Goal: Task Accomplishment & Management: Manage account settings

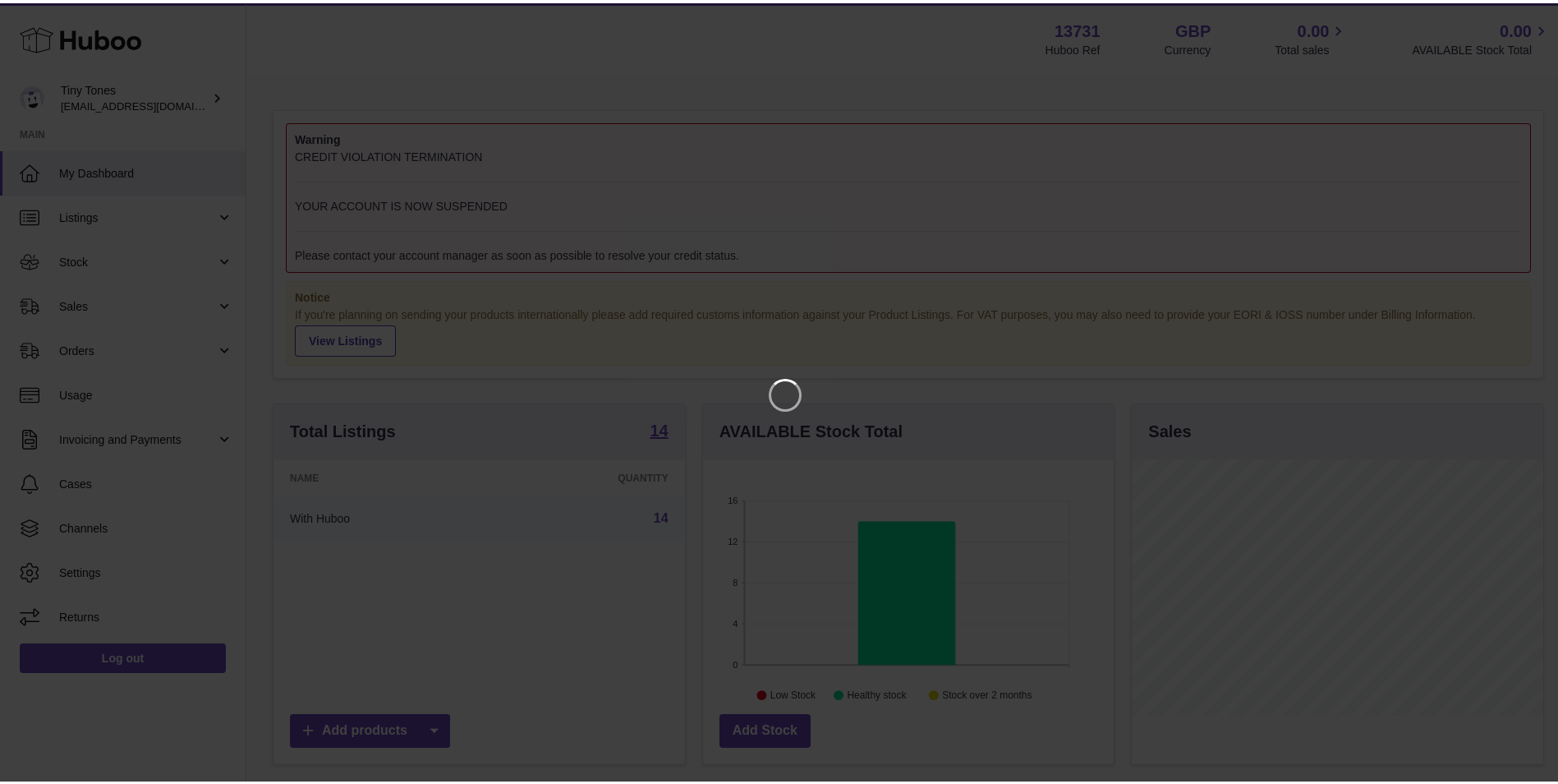
scroll to position [256, 411]
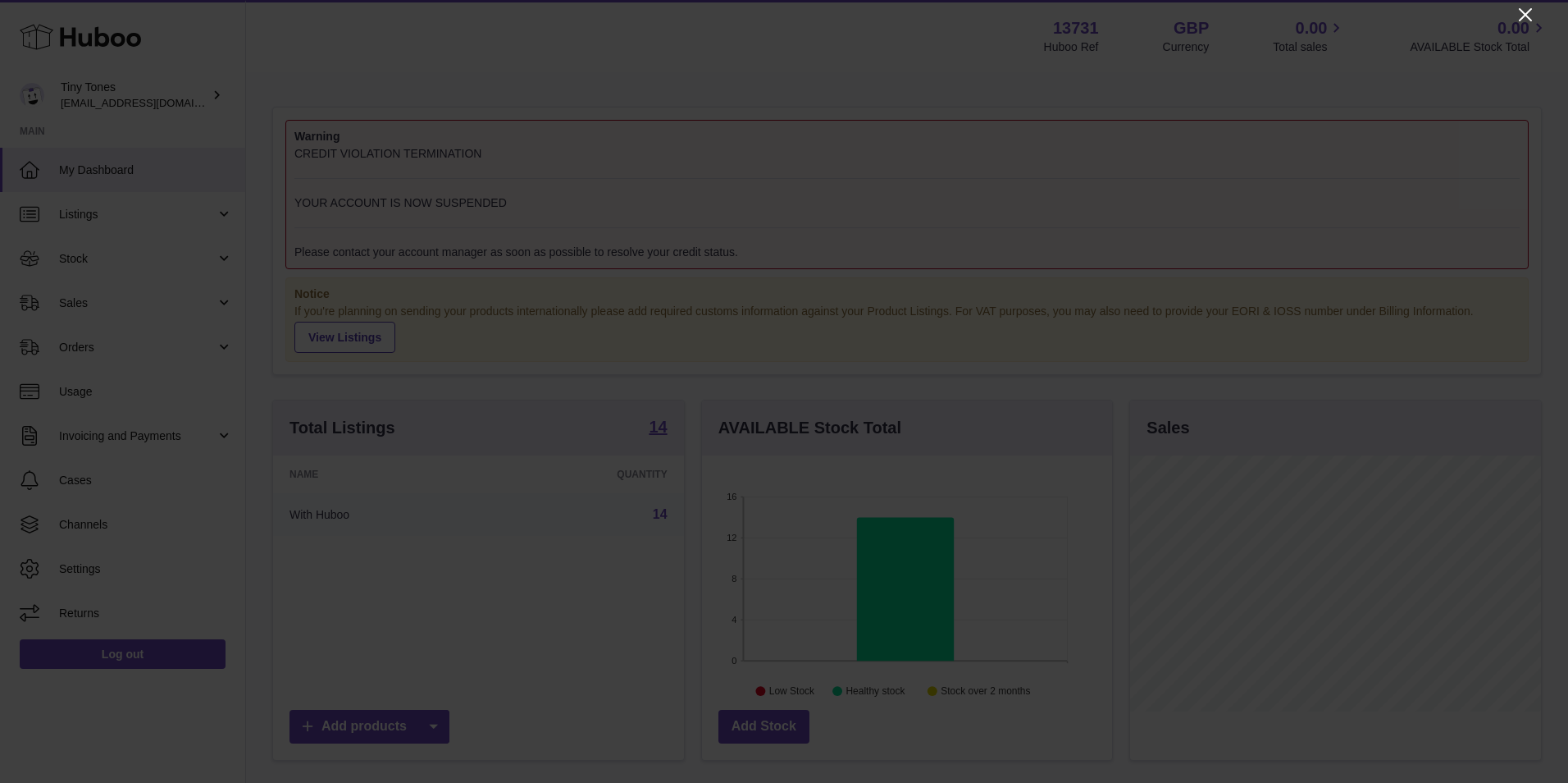
click at [1521, 12] on icon "Close" at bounding box center [1525, 14] width 19 height 19
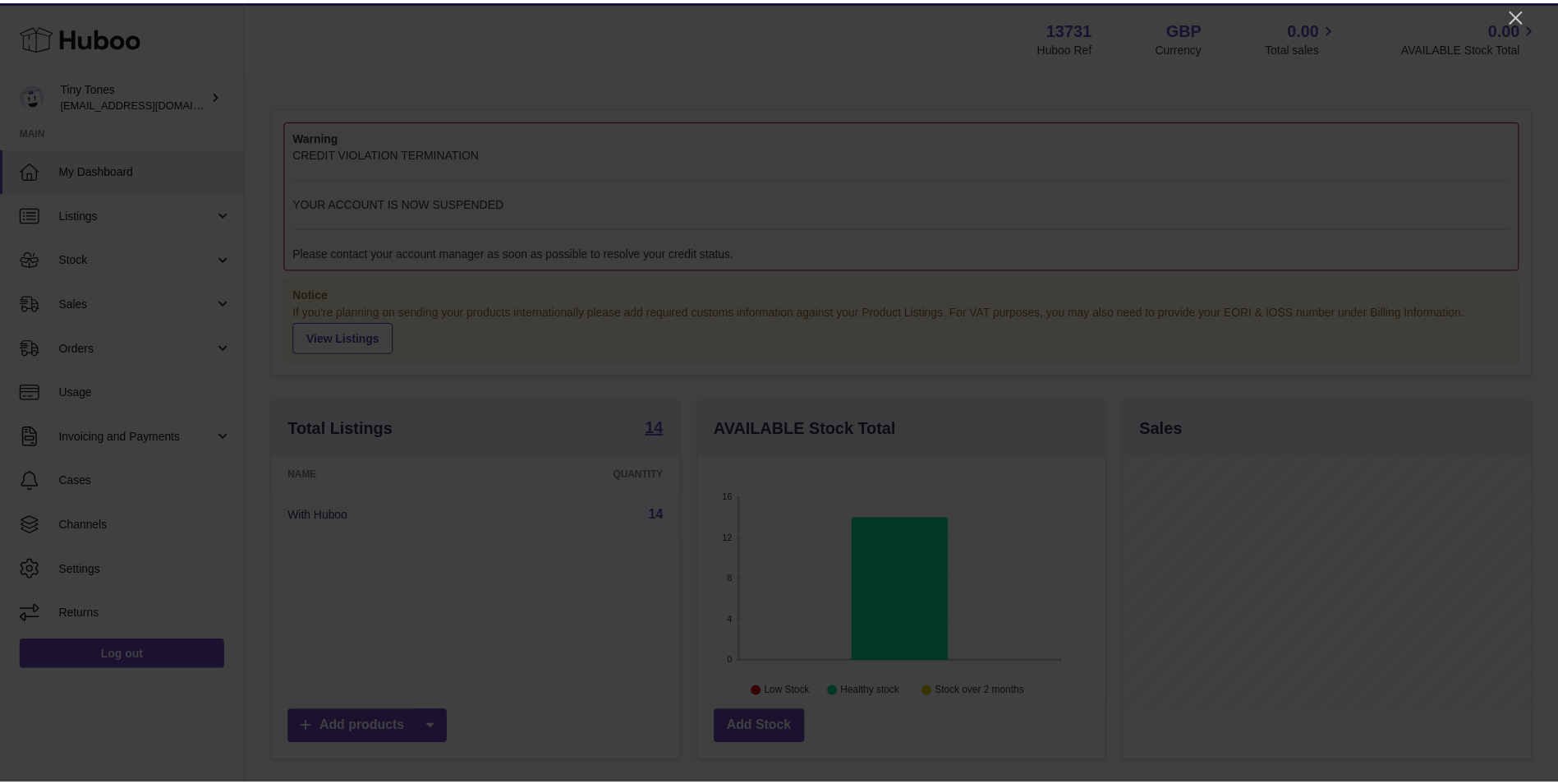
scroll to position [821107, 821052]
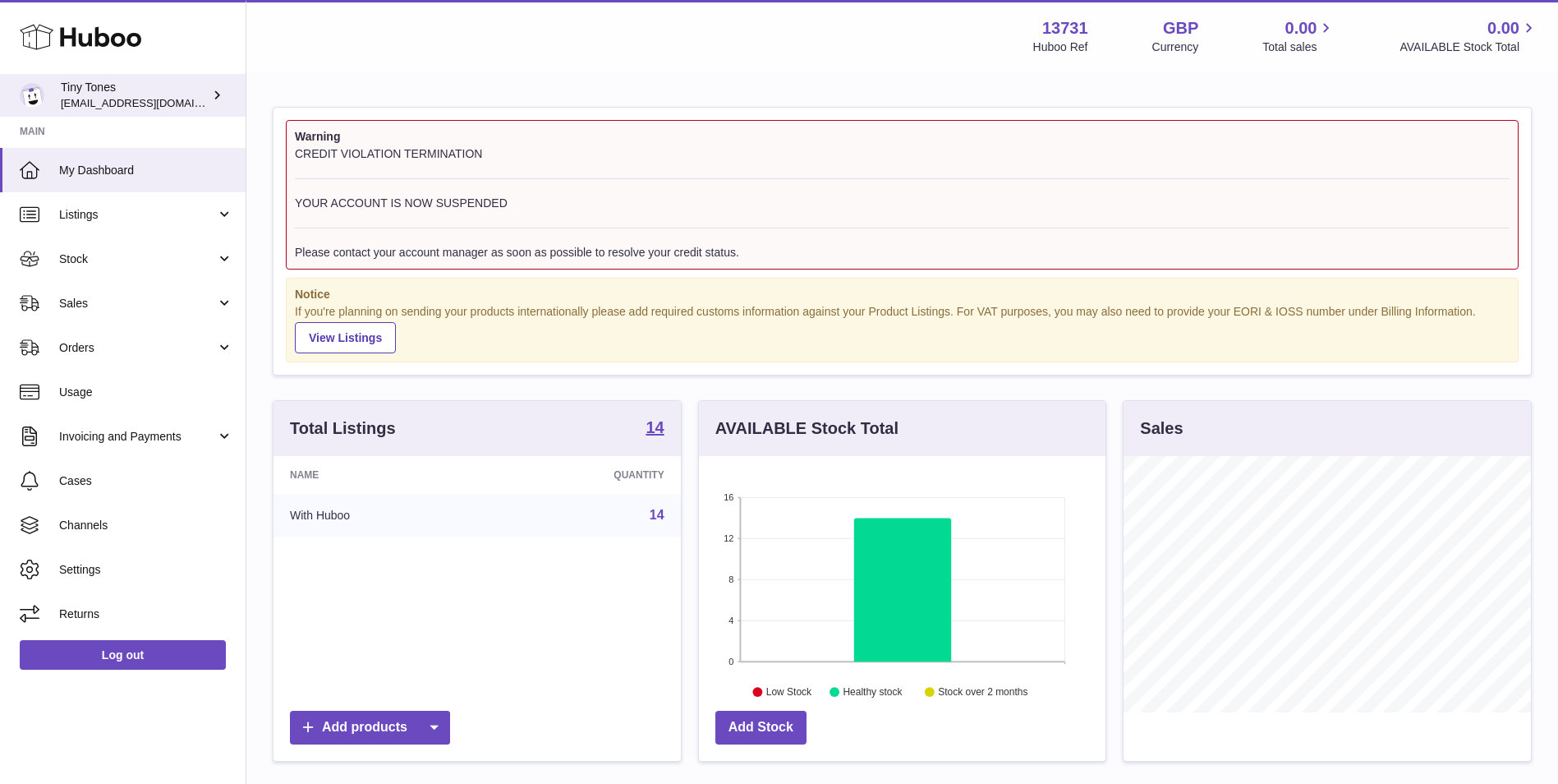
click at [173, 103] on span "[EMAIL_ADDRESS][DOMAIN_NAME]" at bounding box center [151, 102] width 181 height 13
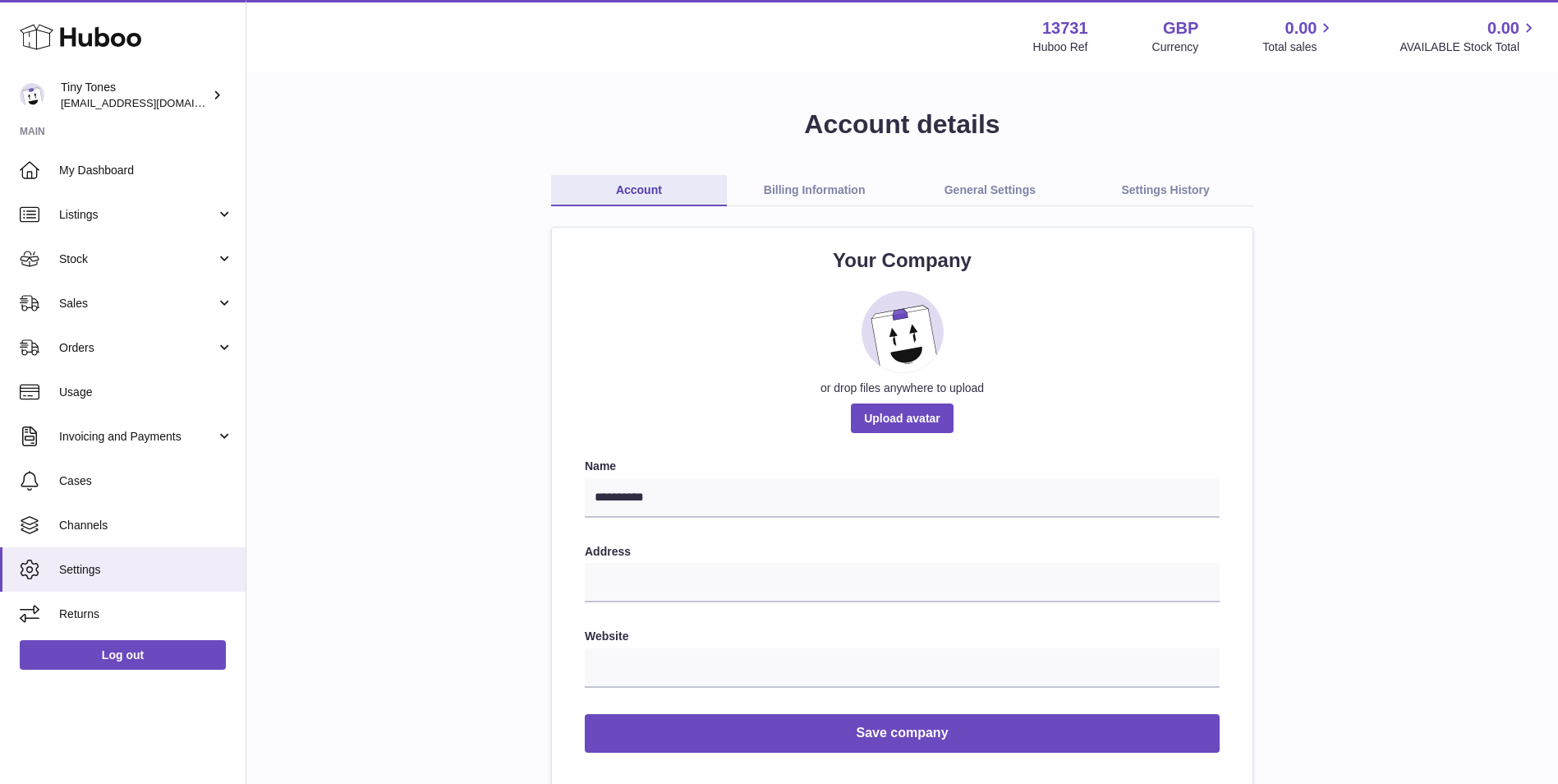
click at [800, 193] on link "Billing Information" at bounding box center [815, 190] width 176 height 31
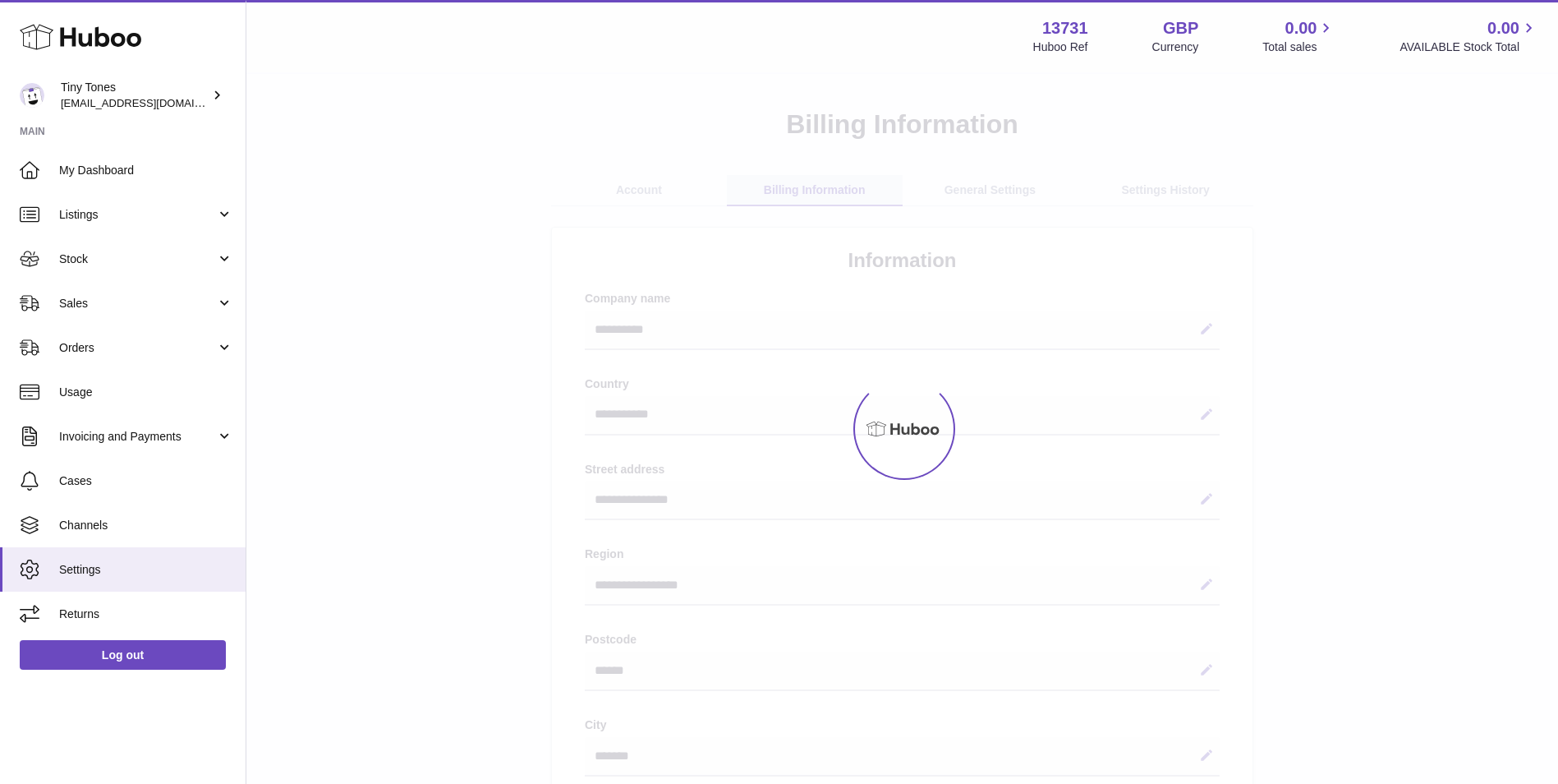
select select "**"
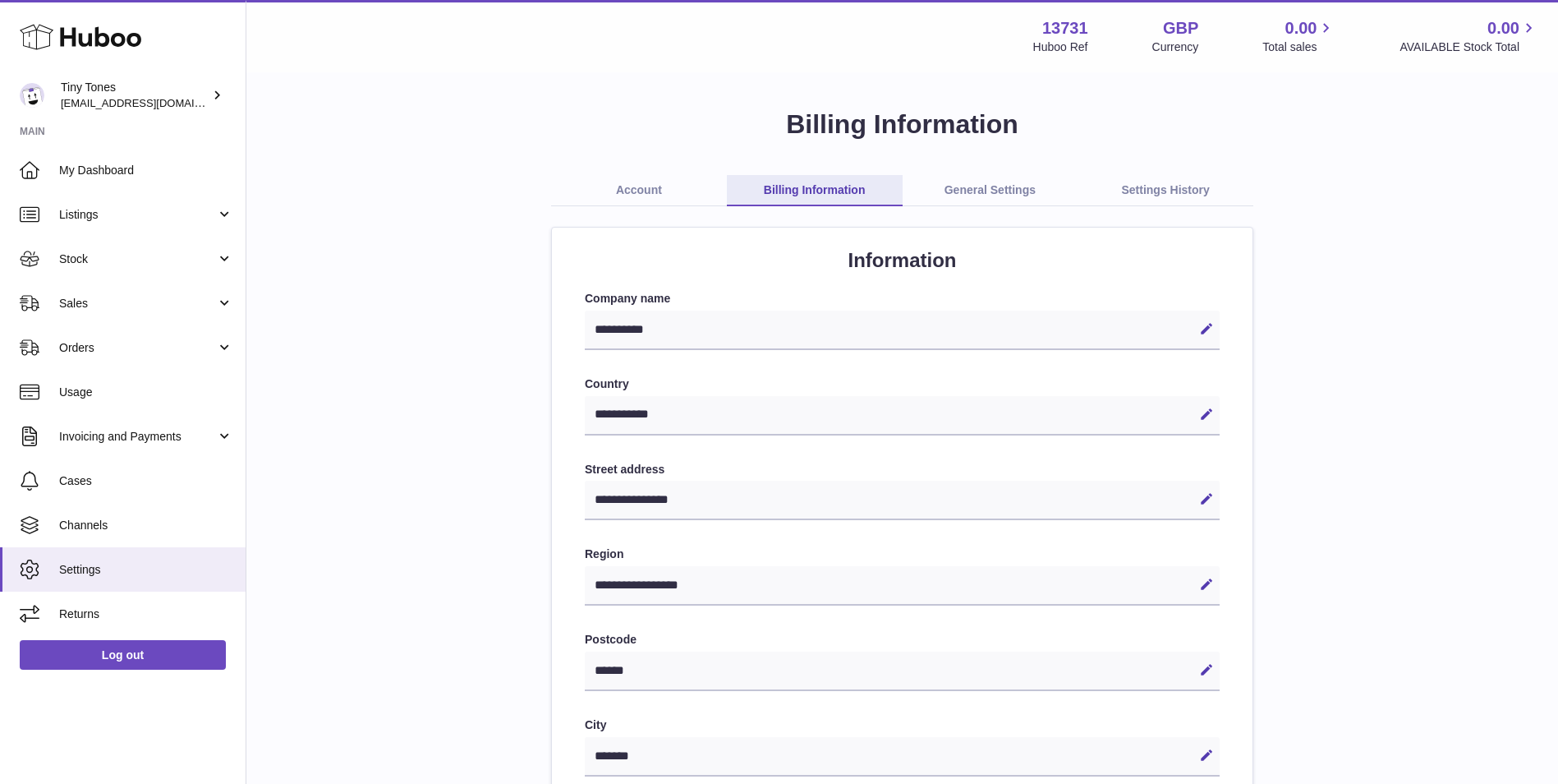
click at [978, 182] on link "General Settings" at bounding box center [990, 190] width 176 height 31
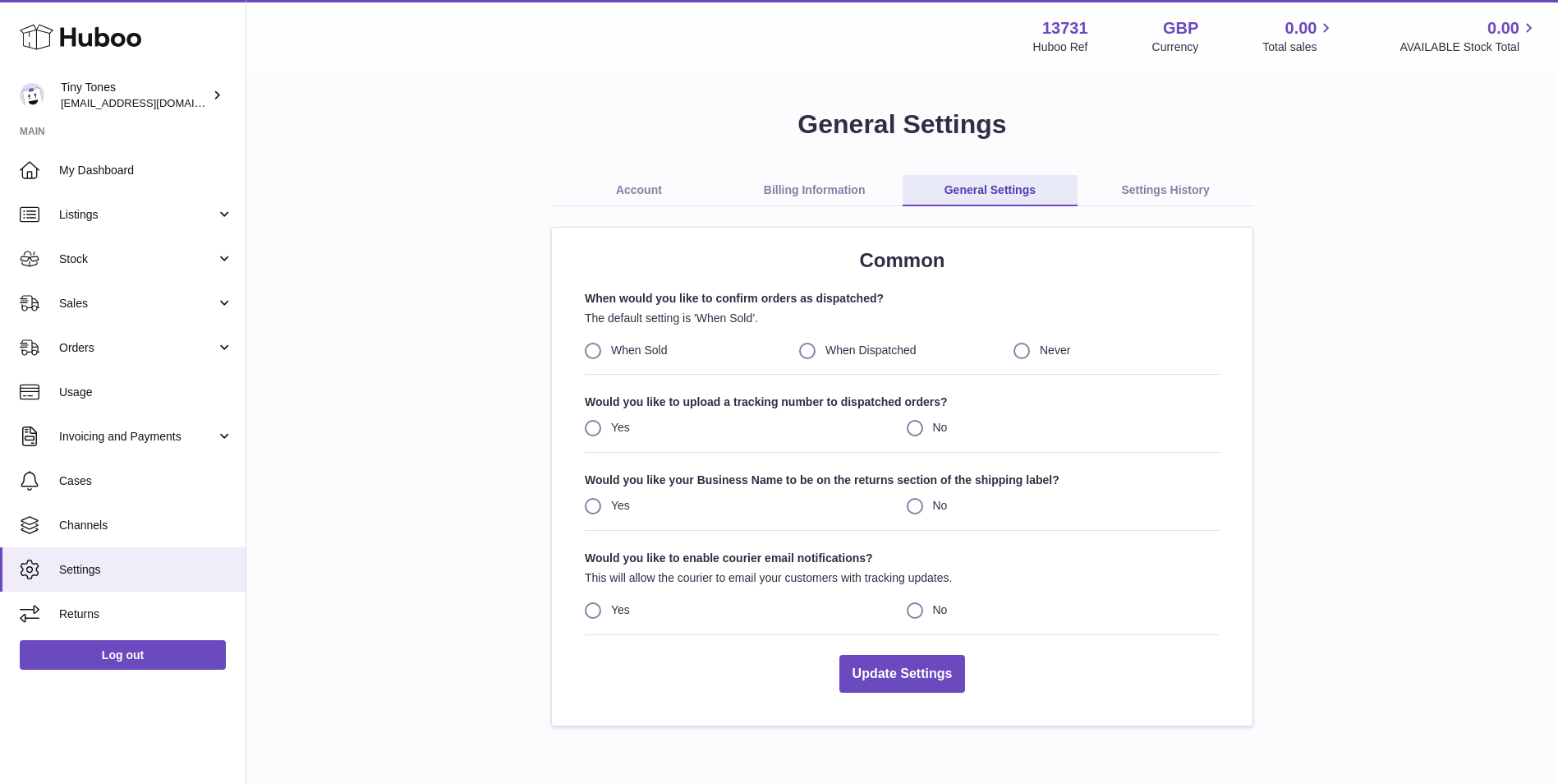
click at [649, 188] on link "Account" at bounding box center [639, 190] width 176 height 31
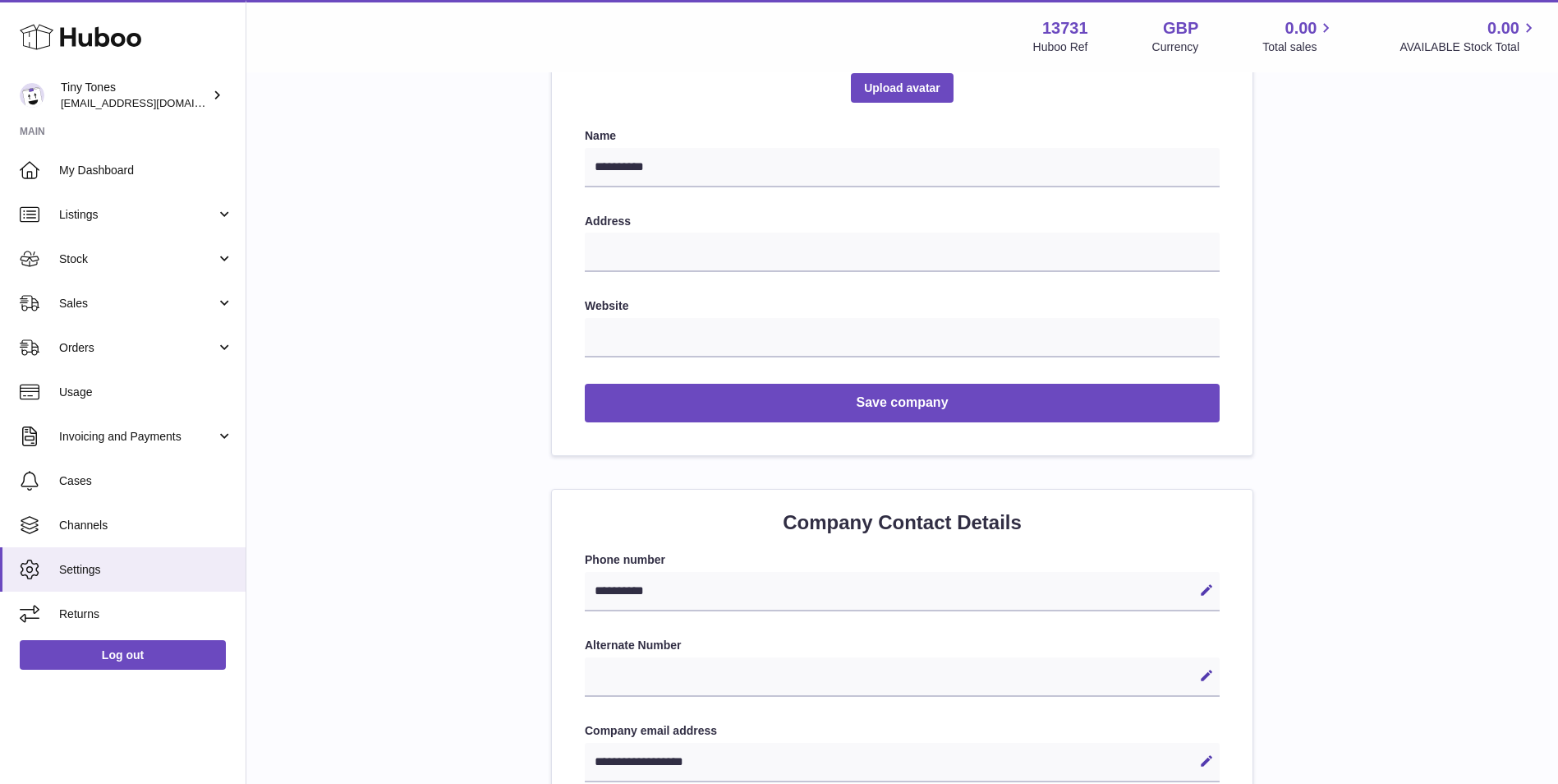
scroll to position [328, 0]
